Goal: Task Accomplishment & Management: Complete application form

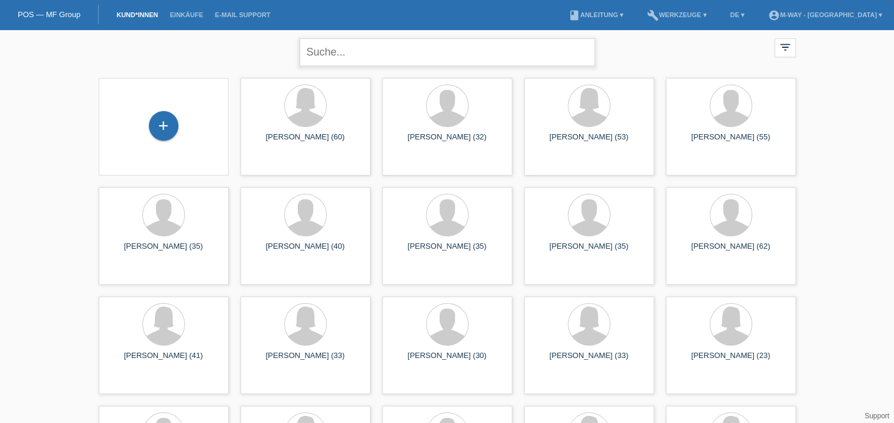
click at [333, 51] on input "text" at bounding box center [448, 52] width 296 height 28
type input "sara ran"
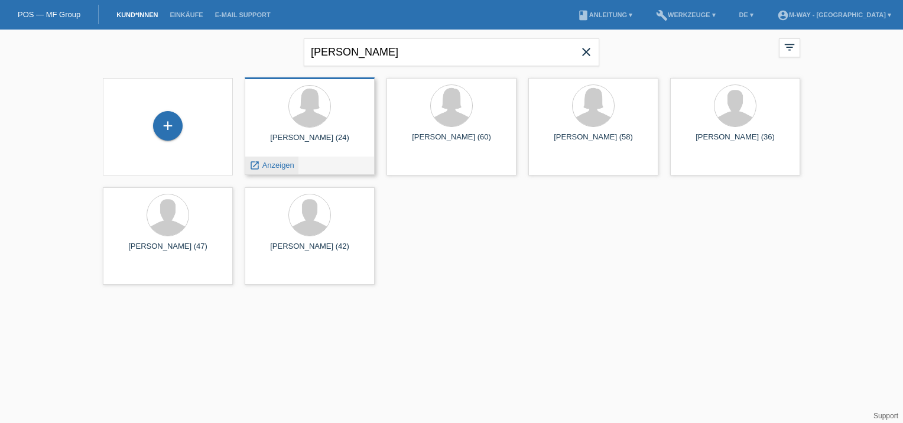
click at [276, 166] on span "Anzeigen" at bounding box center [278, 165] width 32 height 9
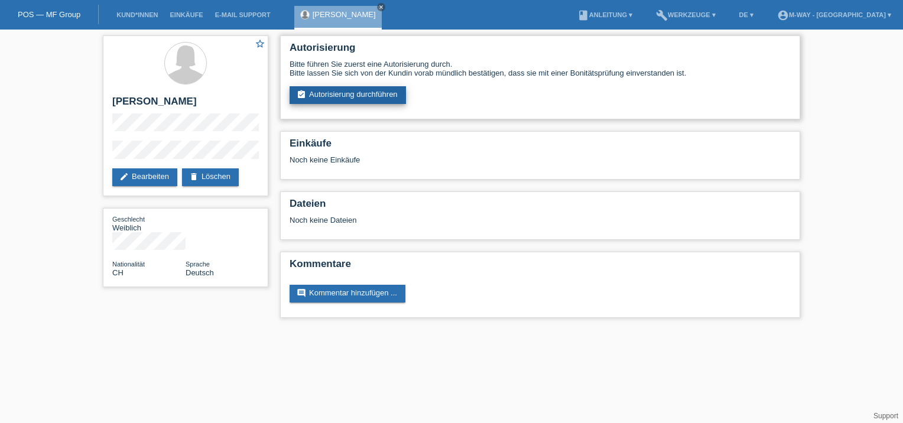
click at [345, 95] on link "assignment_turned_in Autorisierung durchführen" at bounding box center [348, 95] width 116 height 18
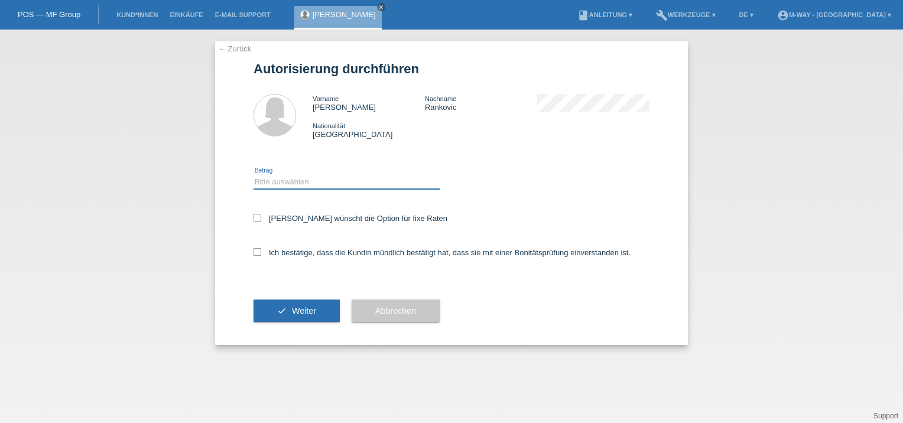
click at [281, 182] on select "Bitte auswählen CHF 1.00 - CHF 499.00 CHF 500.00 - CHF 1'999.00 CHF 2'000.00 - …" at bounding box center [347, 182] width 186 height 14
select select "3"
click at [254, 175] on select "Bitte auswählen CHF 1.00 - CHF 499.00 CHF 500.00 - CHF 1'999.00 CHF 2'000.00 - …" at bounding box center [347, 182] width 186 height 14
click at [256, 218] on icon at bounding box center [258, 218] width 8 height 8
click at [256, 218] on input "Kundin wünscht die Option für fixe Raten" at bounding box center [258, 218] width 8 height 8
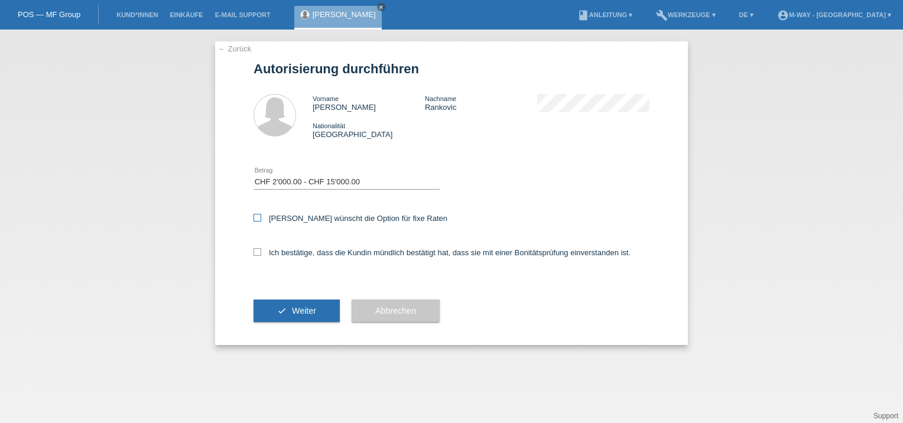
checkbox input "true"
click at [257, 255] on icon at bounding box center [258, 252] width 8 height 8
click at [257, 255] on input "Ich bestätige, dass die Kundin mündlich bestätigt hat, dass sie mit einer Bonit…" at bounding box center [258, 252] width 8 height 8
checkbox input "true"
click at [307, 311] on span "Weiter" at bounding box center [304, 310] width 24 height 9
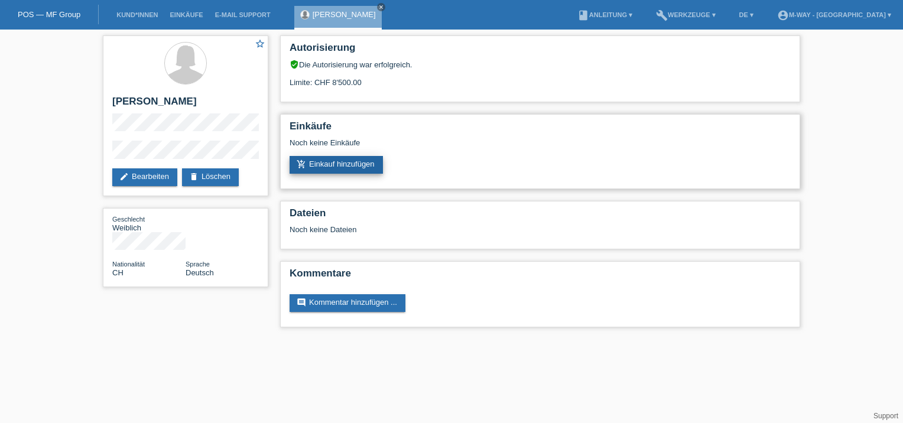
click at [355, 163] on link "add_shopping_cart Einkauf hinzufügen" at bounding box center [336, 165] width 93 height 18
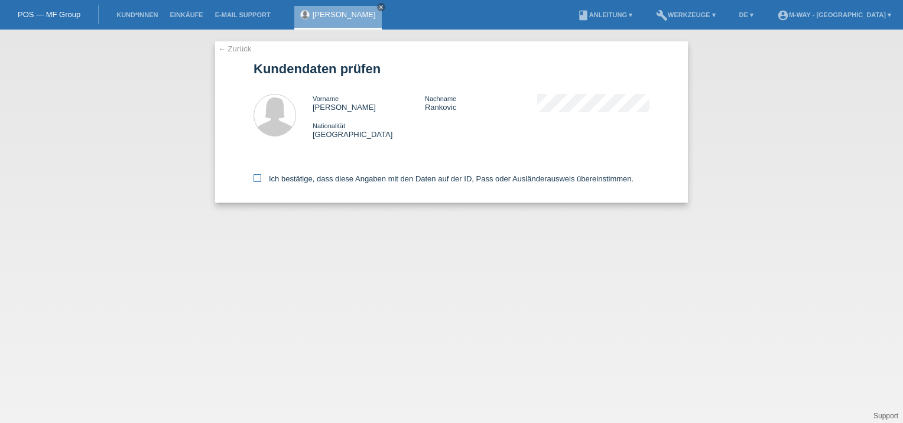
click at [258, 180] on icon at bounding box center [258, 178] width 8 height 8
click at [258, 180] on input "Ich bestätige, dass diese Angaben mit den Daten auf der ID, Pass oder Ausländer…" at bounding box center [258, 178] width 8 height 8
checkbox input "true"
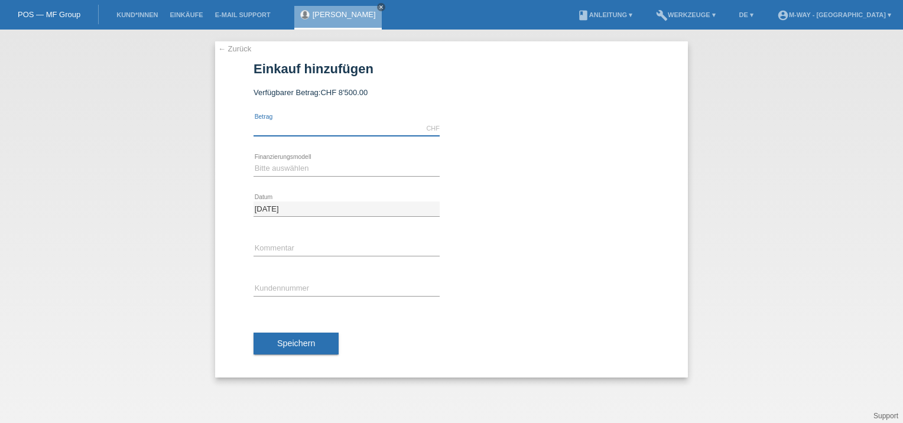
click at [293, 129] on input "text" at bounding box center [347, 128] width 186 height 15
type input "3000.00"
click at [272, 170] on select "Bitte auswählen Fixe Raten Kauf auf Rechnung mit Teilzahlungsoption" at bounding box center [347, 168] width 186 height 14
select select "77"
click at [254, 161] on select "Bitte auswählen Fixe Raten Kauf auf Rechnung mit Teilzahlungsoption" at bounding box center [347, 168] width 186 height 14
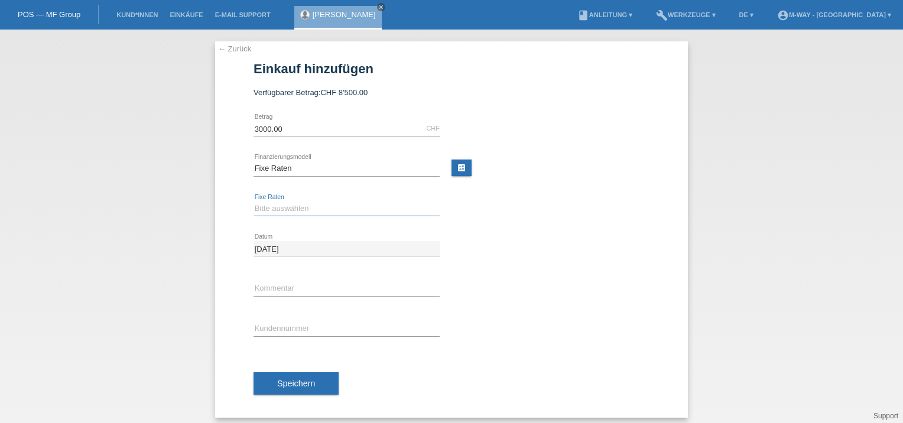
click at [265, 207] on select "Bitte auswählen 4 Raten 5 Raten 6 Raten 7 Raten 8 Raten 9 Raten 10 Raten 11 Rat…" at bounding box center [347, 209] width 186 height 14
select select "202"
click at [254, 202] on select "Bitte auswählen 4 Raten 5 Raten 6 Raten 7 Raten 8 Raten 9 Raten 10 Raten 11 Rat…" at bounding box center [347, 209] width 186 height 14
click at [274, 327] on input "text" at bounding box center [347, 329] width 186 height 15
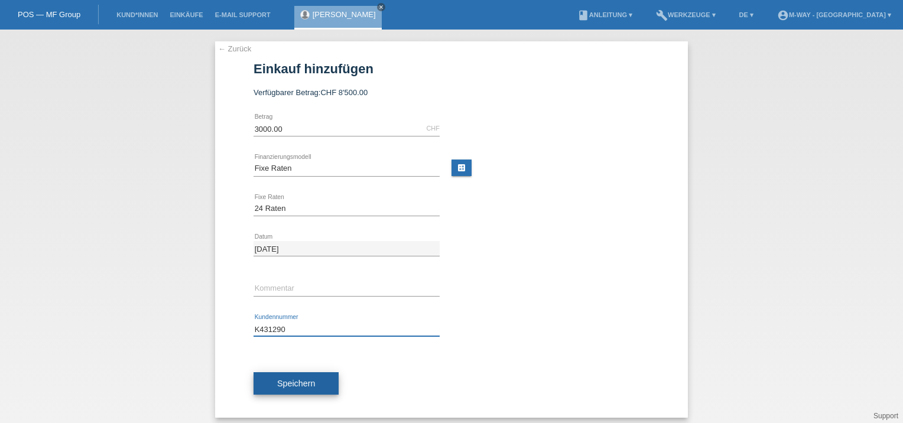
type input "K431290"
click at [290, 382] on span "Speichern" at bounding box center [296, 383] width 38 height 9
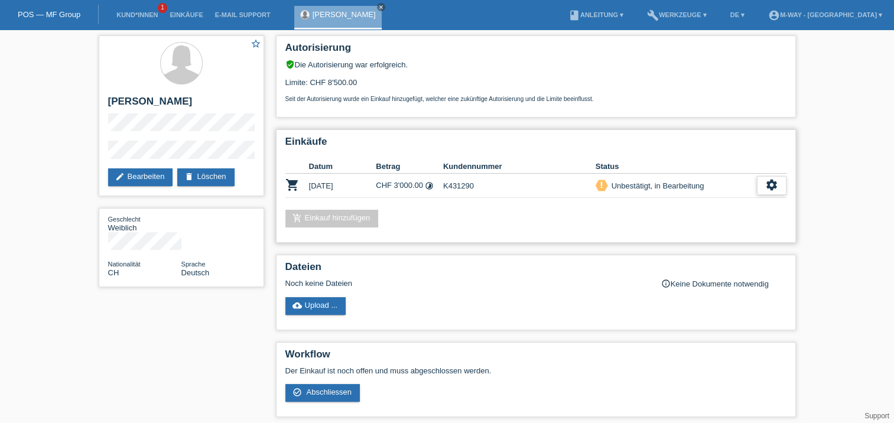
click at [774, 187] on icon "settings" at bounding box center [771, 184] width 13 height 13
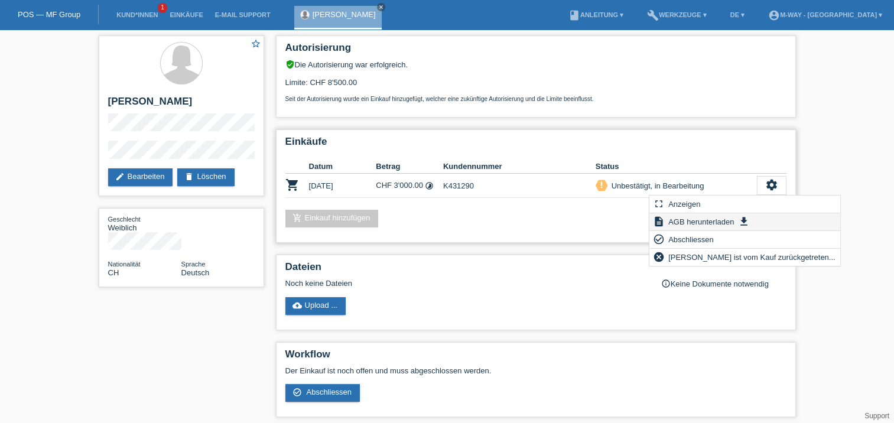
click at [704, 222] on span "AGB herunterladen" at bounding box center [701, 222] width 69 height 14
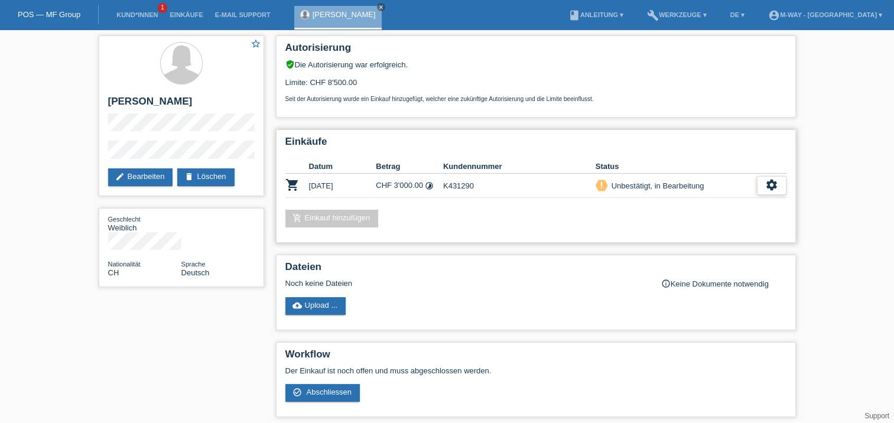
click at [769, 186] on icon "settings" at bounding box center [771, 184] width 13 height 13
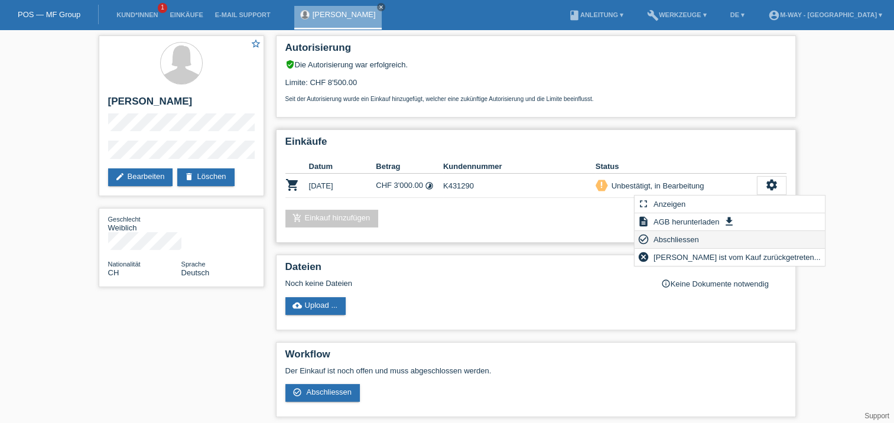
click at [674, 241] on span "Abschliessen" at bounding box center [676, 239] width 49 height 14
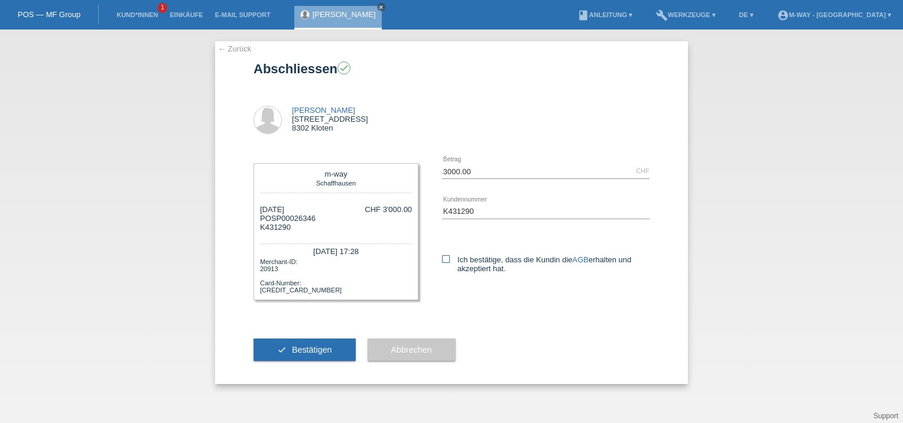
click at [446, 260] on icon at bounding box center [446, 259] width 8 height 8
click at [446, 260] on input "Ich bestätige, dass die Kundin die AGB erhalten und akzeptiert hat." at bounding box center [446, 259] width 8 height 8
checkbox input "true"
click at [316, 346] on span "Bestätigen" at bounding box center [312, 349] width 40 height 9
